Goal: Use online tool/utility

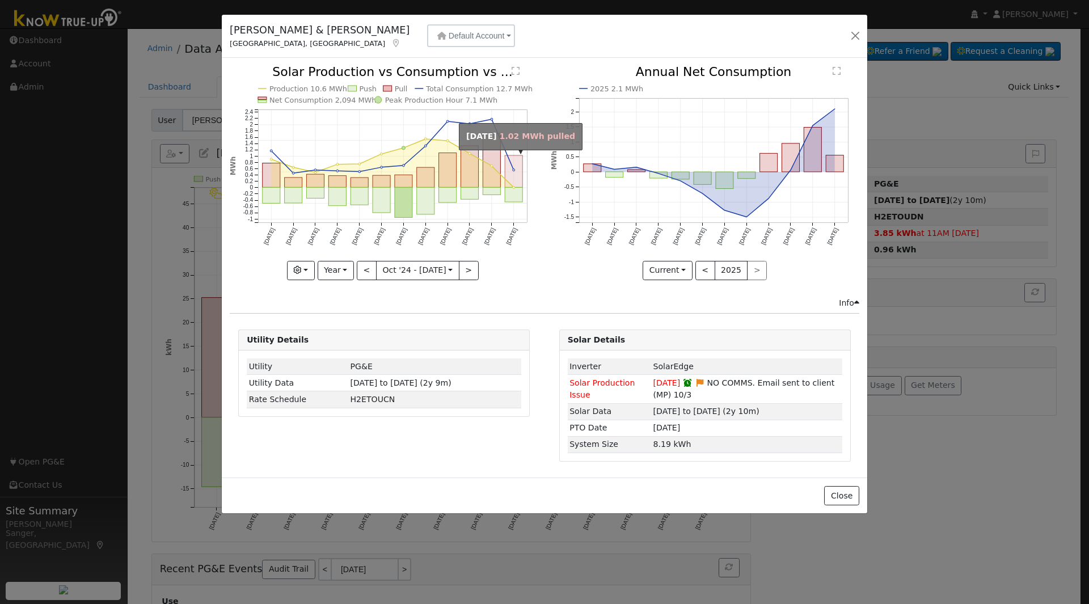
click at [512, 180] on rect "onclick=""" at bounding box center [515, 171] width 18 height 32
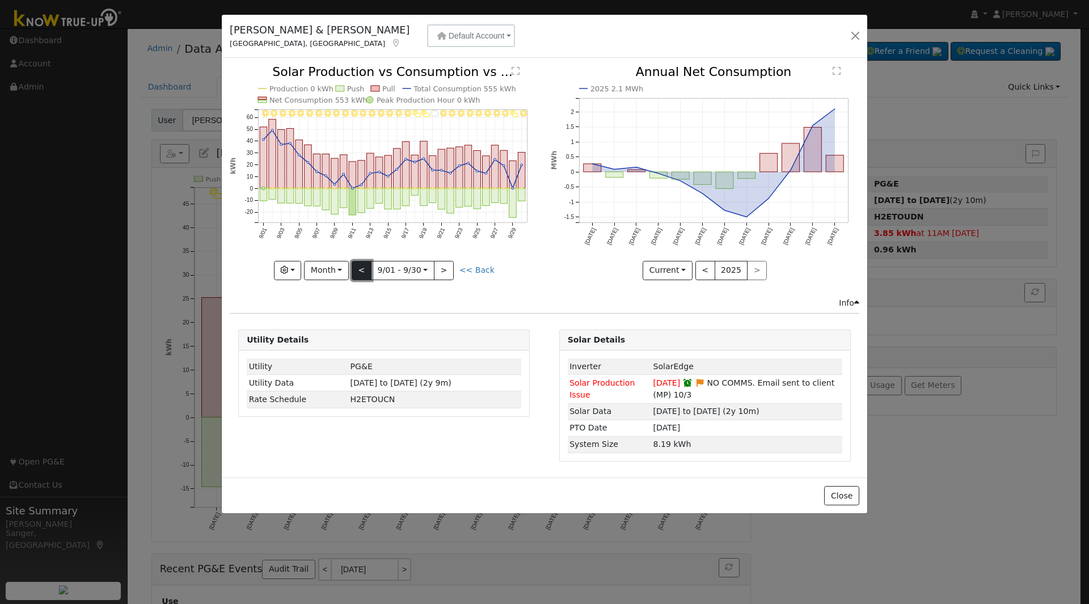
click at [360, 272] on button "<" at bounding box center [362, 270] width 20 height 19
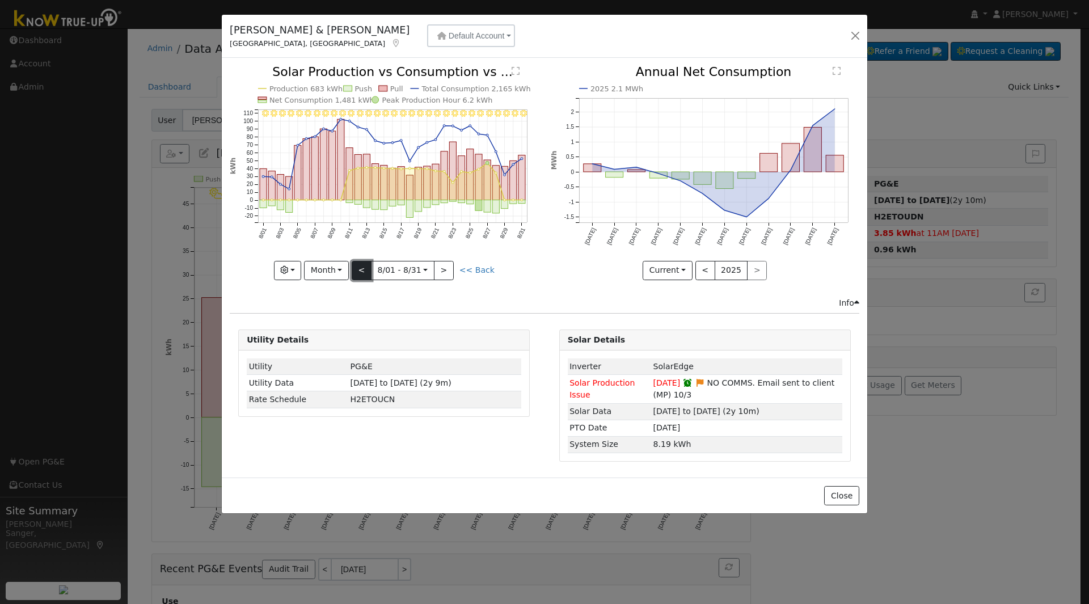
click at [360, 272] on button "<" at bounding box center [362, 270] width 20 height 19
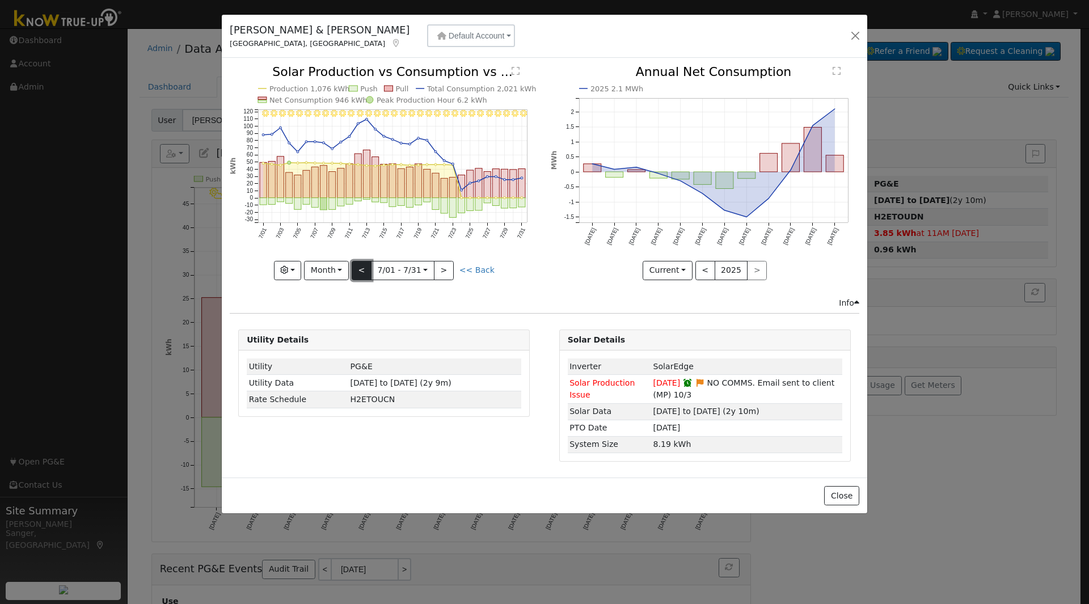
click at [360, 272] on button "<" at bounding box center [362, 270] width 20 height 19
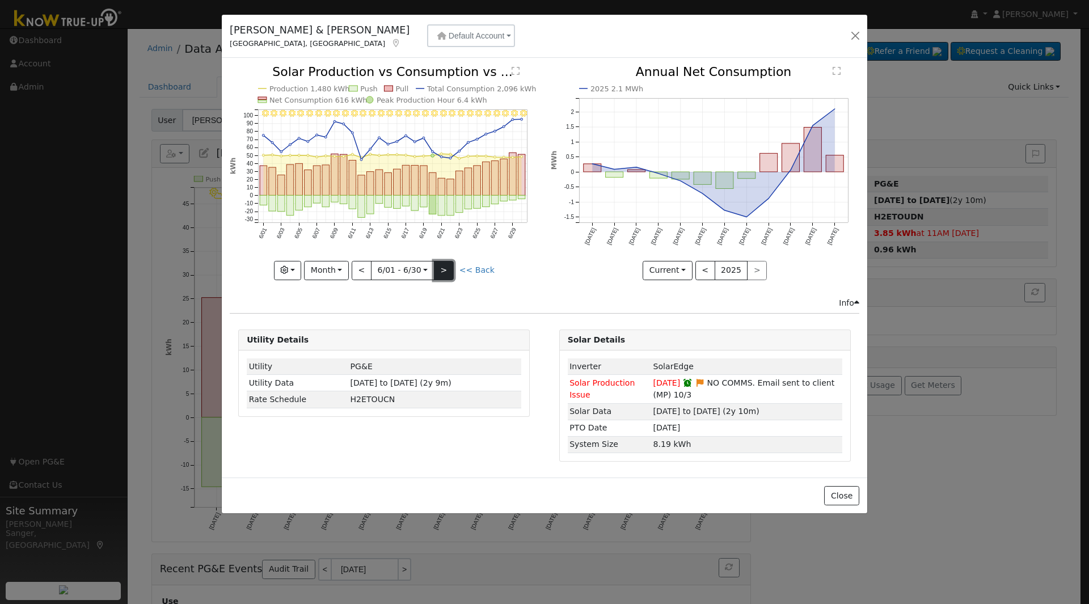
click at [446, 263] on button ">" at bounding box center [444, 270] width 20 height 19
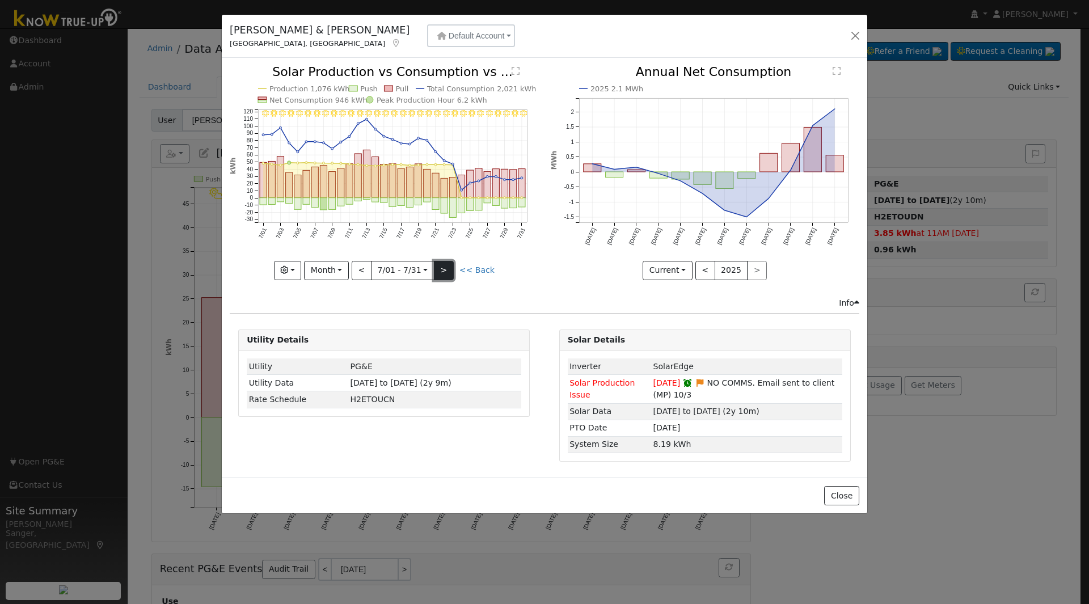
click at [446, 263] on button ">" at bounding box center [444, 270] width 20 height 19
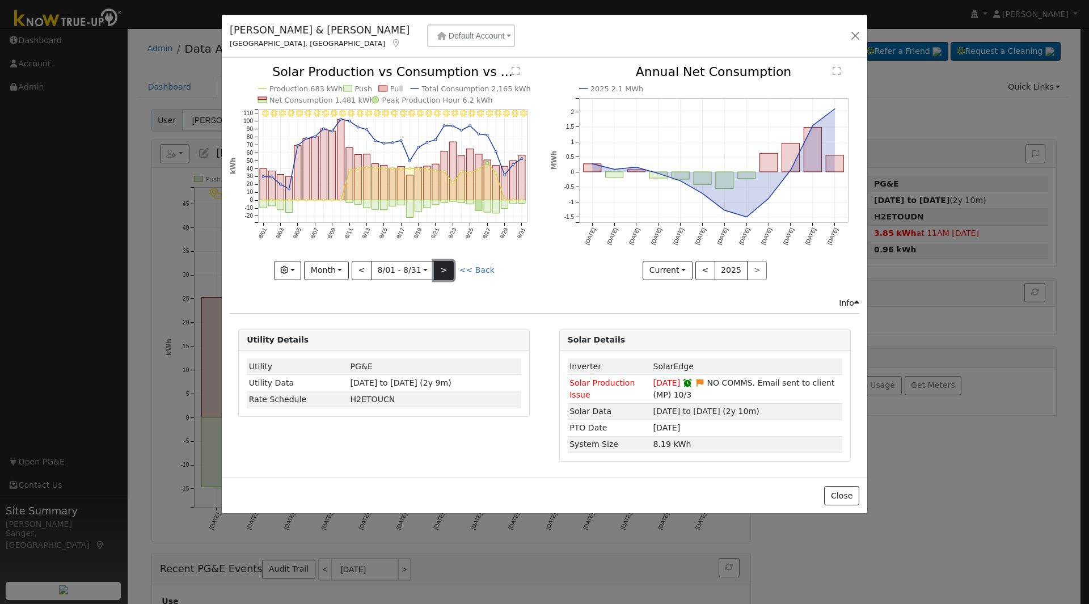
click at [446, 263] on button ">" at bounding box center [444, 270] width 20 height 19
type input "[DATE]"
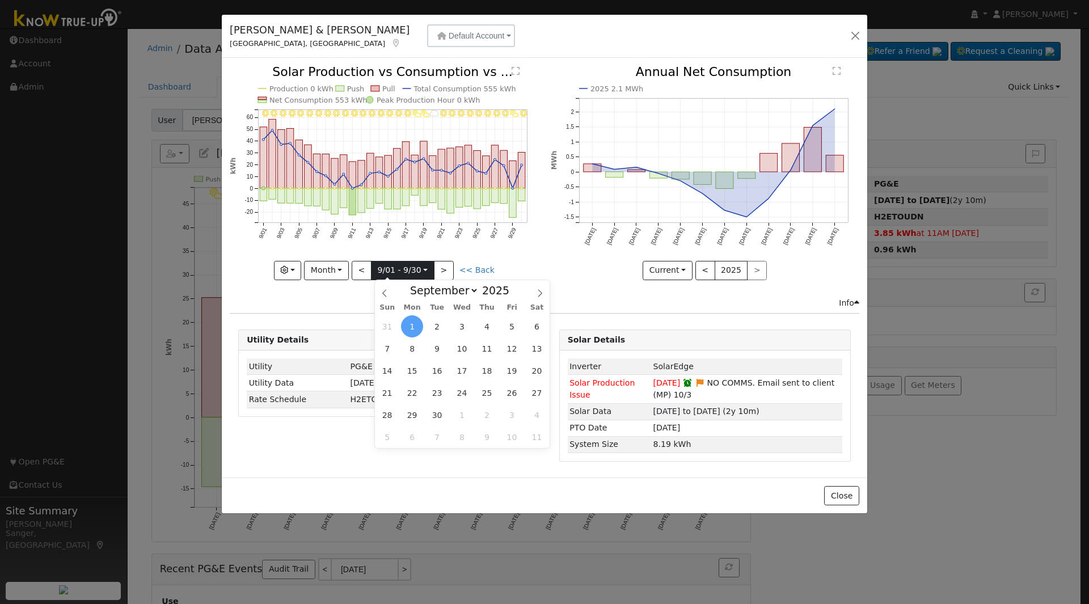
click at [395, 272] on input "[DATE]" at bounding box center [403, 271] width 62 height 18
click at [512, 297] on span at bounding box center [516, 294] width 8 height 6
type input "2024"
click at [389, 324] on span "1" at bounding box center [387, 326] width 22 height 22
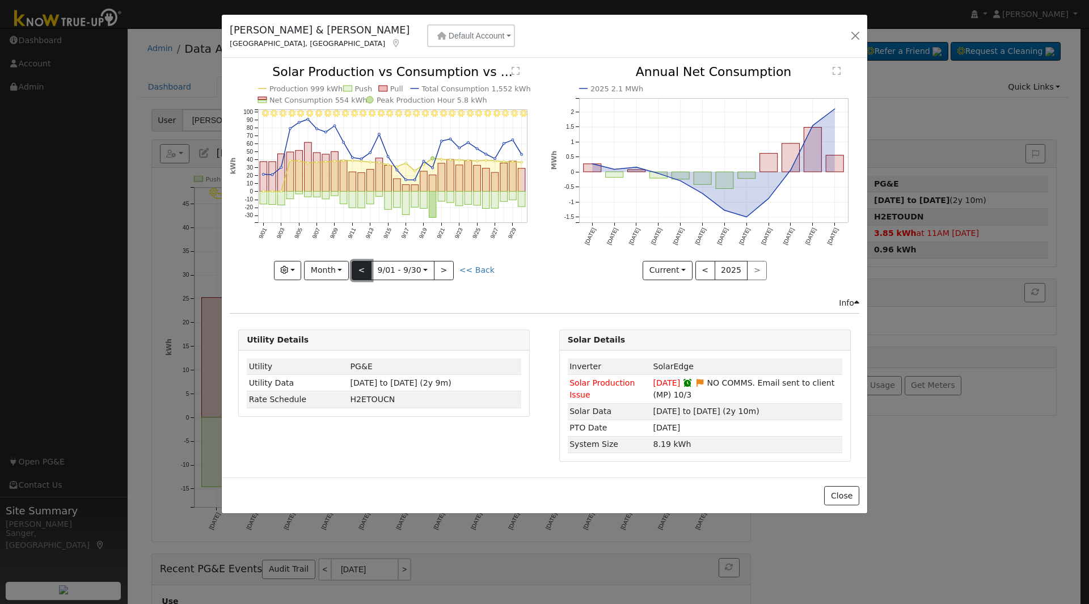
click at [359, 268] on button "<" at bounding box center [362, 270] width 20 height 19
type input "[DATE]"
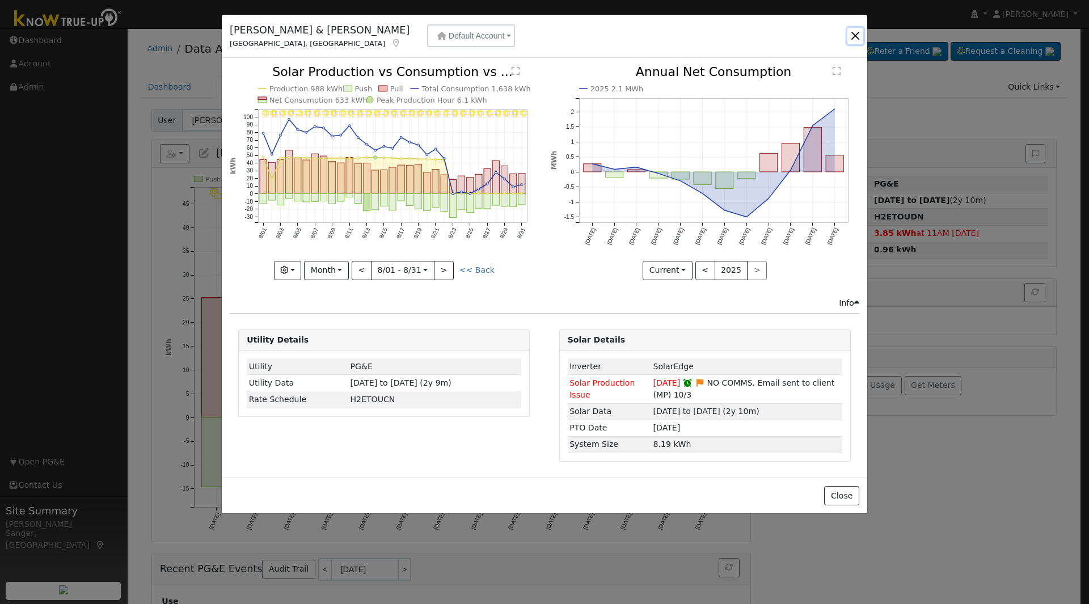
click at [852, 32] on button "button" at bounding box center [856, 36] width 16 height 16
